Goal: Information Seeking & Learning: Learn about a topic

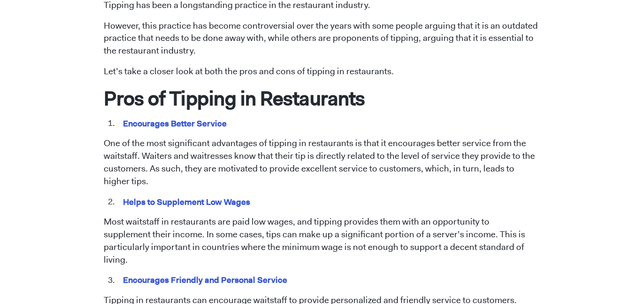
scroll to position [428, 0]
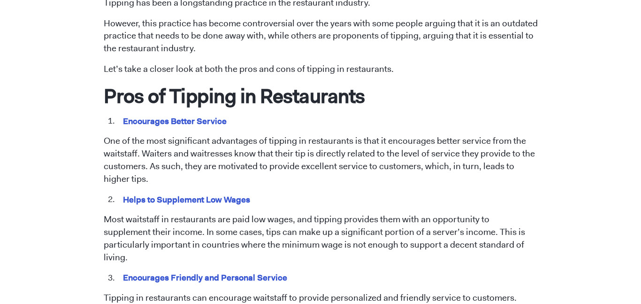
drag, startPoint x: 379, startPoint y: 138, endPoint x: 306, endPoint y: 137, distance: 72.2
click at [306, 137] on p "One of the most significant advantages of tipping in restaurants is that it enc…" at bounding box center [321, 160] width 434 height 51
drag, startPoint x: 379, startPoint y: 141, endPoint x: 385, endPoint y: 139, distance: 6.7
click at [385, 139] on p "One of the most significant advantages of tipping in restaurants is that it enc…" at bounding box center [321, 160] width 434 height 51
click at [381, 140] on p "One of the most significant advantages of tipping in restaurants is that it enc…" at bounding box center [321, 160] width 434 height 51
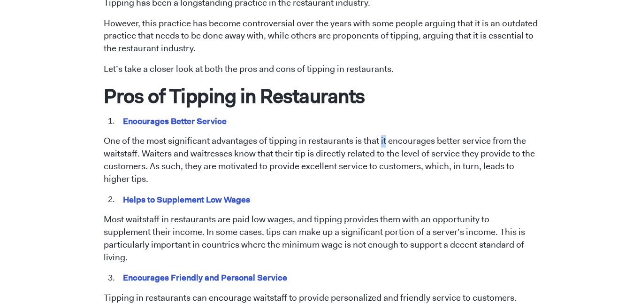
click at [381, 140] on p "One of the most significant advantages of tipping in restaurants is that it enc…" at bounding box center [321, 160] width 434 height 51
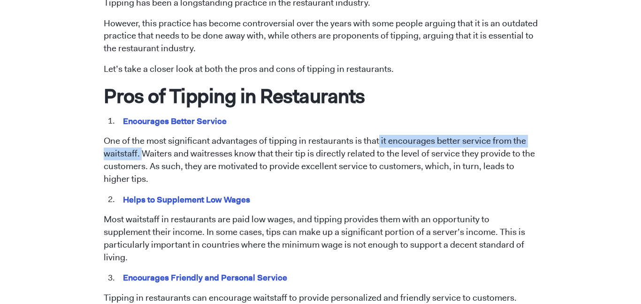
drag, startPoint x: 378, startPoint y: 139, endPoint x: 141, endPoint y: 155, distance: 237.0
click at [141, 155] on p "One of the most significant advantages of tipping in restaurants is that it enc…" at bounding box center [321, 160] width 434 height 51
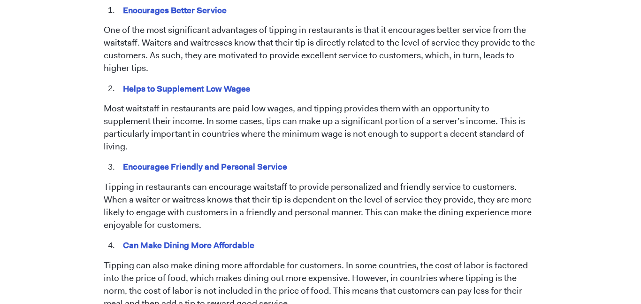
scroll to position [542, 0]
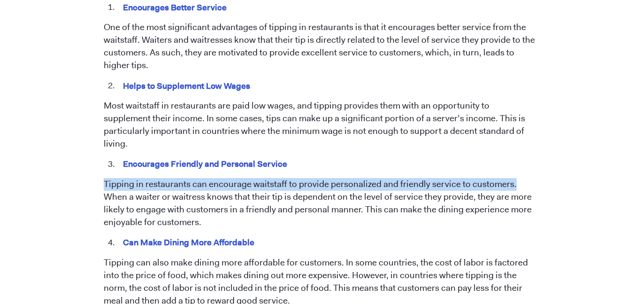
drag, startPoint x: 102, startPoint y: 167, endPoint x: 513, endPoint y: 170, distance: 411.4
click at [513, 170] on div "[DATE] Tipping in Restaurants: Pros and Cons [PERSON_NAME] Tipping has been a l…" at bounding box center [320, 257] width 535 height 1455
click at [513, 178] on p "Tipping in restaurants can encourage waitstaff to provide personalized and frie…" at bounding box center [321, 203] width 434 height 51
